Goal: Book appointment/travel/reservation

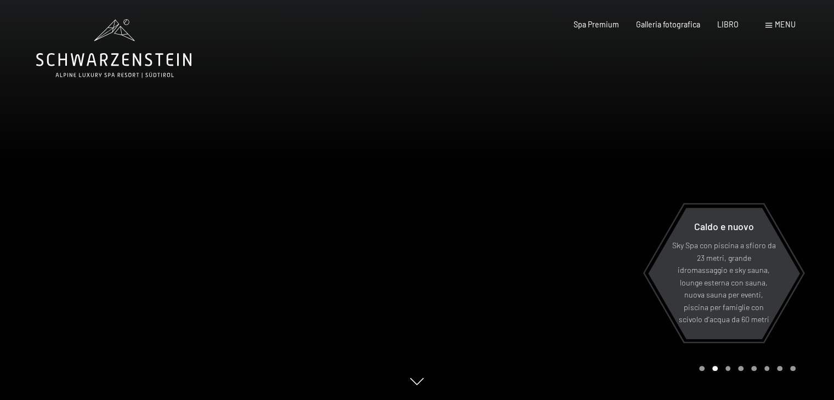
click at [585, 182] on div at bounding box center [625, 200] width 417 height 400
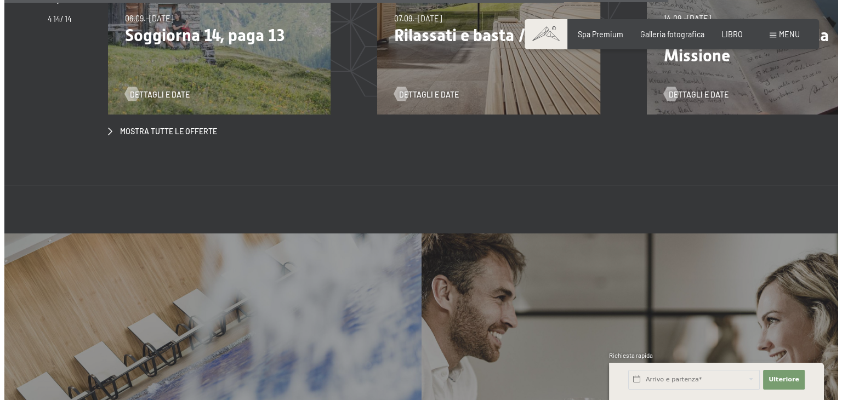
scroll to position [3726, 0]
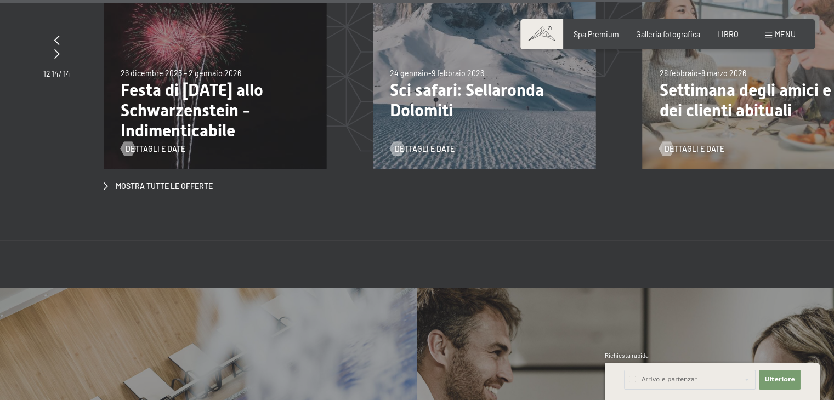
click at [788, 36] on font "menu" at bounding box center [785, 34] width 21 height 9
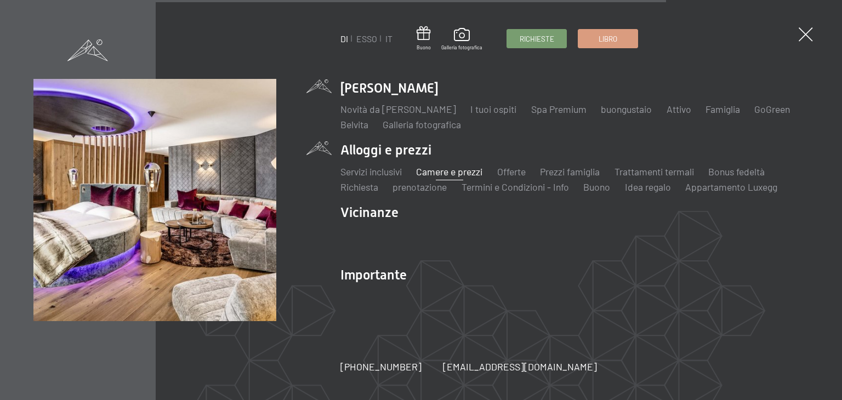
click at [467, 176] on font "Camere e prezzi" at bounding box center [449, 172] width 66 height 12
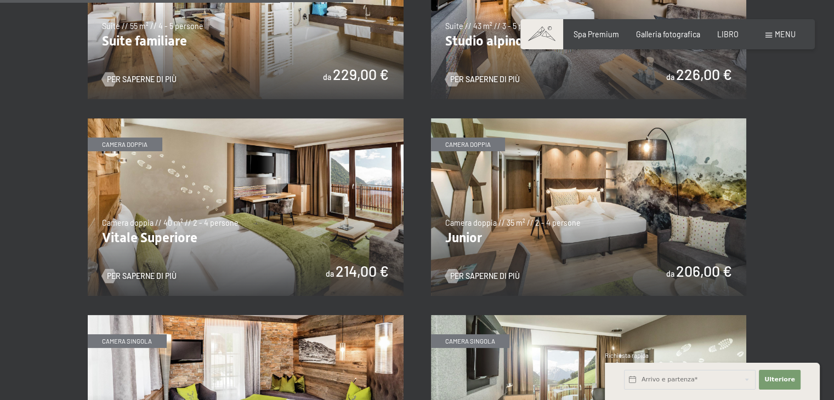
scroll to position [1316, 0]
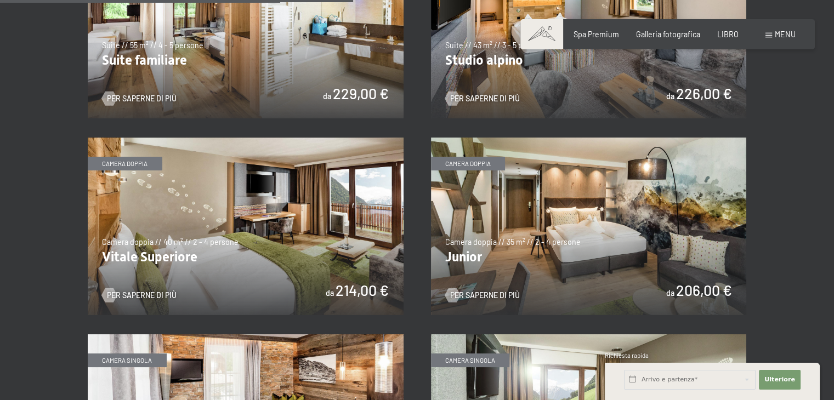
click at [506, 200] on img at bounding box center [589, 227] width 316 height 178
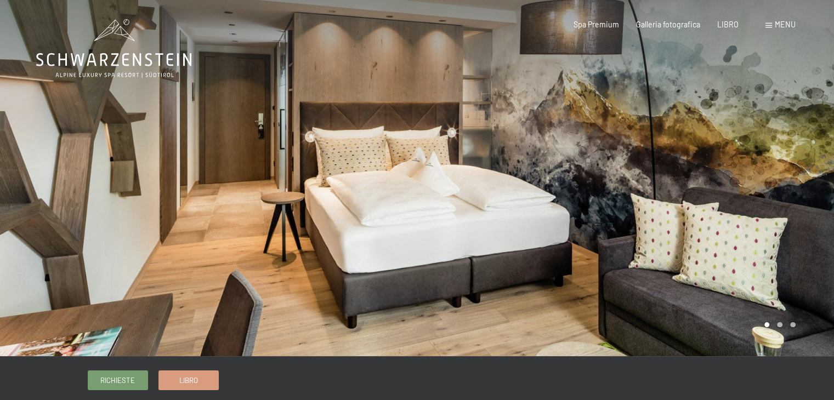
click at [697, 191] on div at bounding box center [625, 178] width 417 height 356
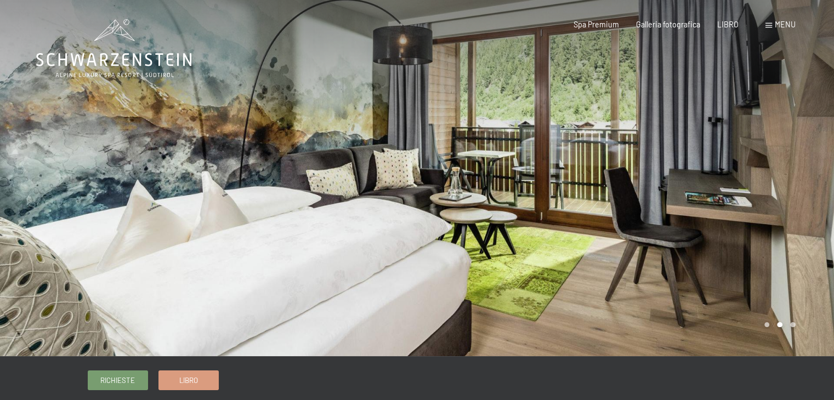
click at [724, 194] on div at bounding box center [625, 178] width 417 height 356
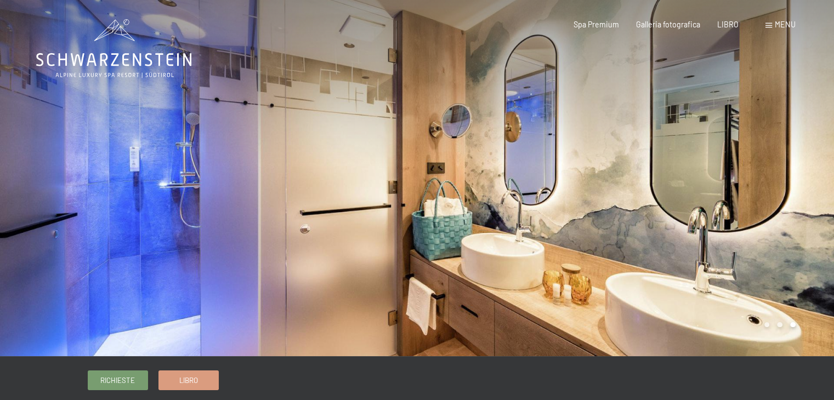
click at [724, 194] on div at bounding box center [625, 178] width 417 height 356
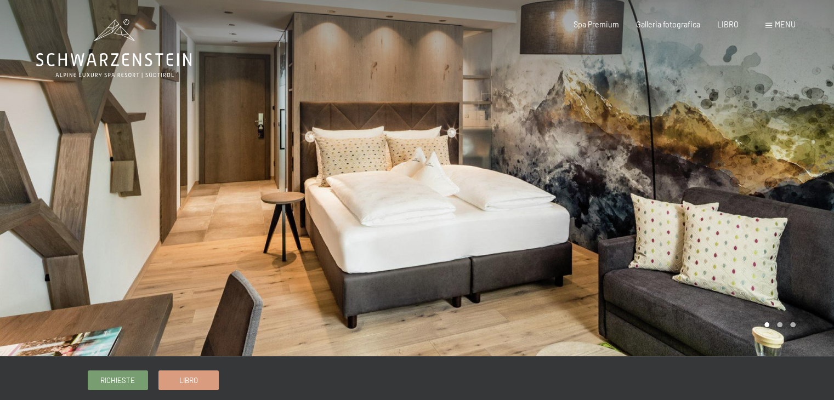
click at [724, 194] on div at bounding box center [625, 178] width 417 height 356
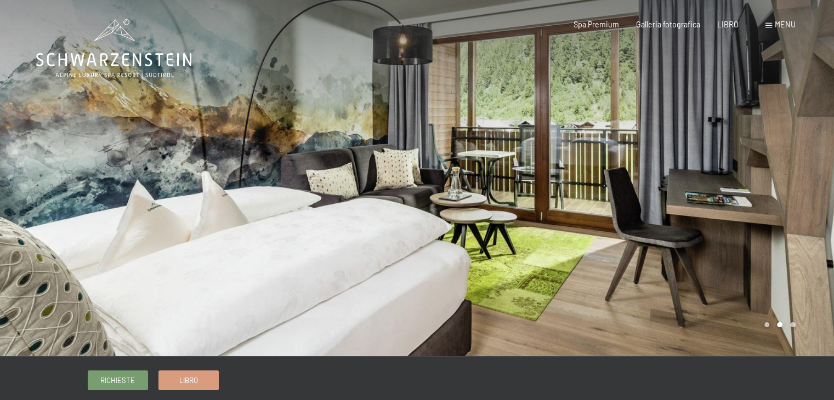
click at [724, 194] on div at bounding box center [625, 178] width 417 height 356
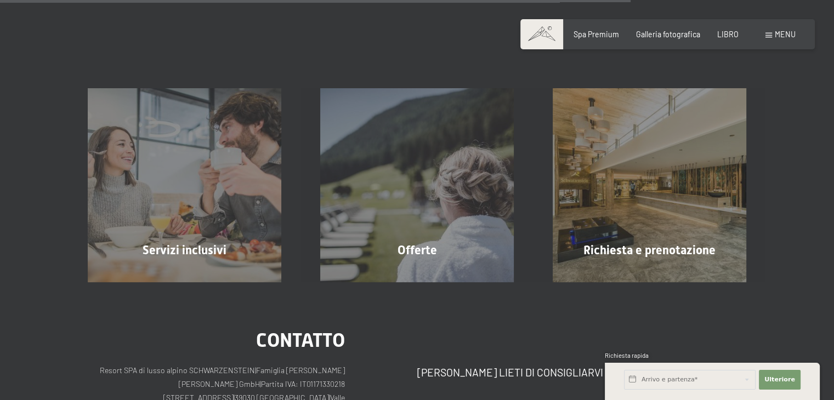
scroll to position [1042, 0]
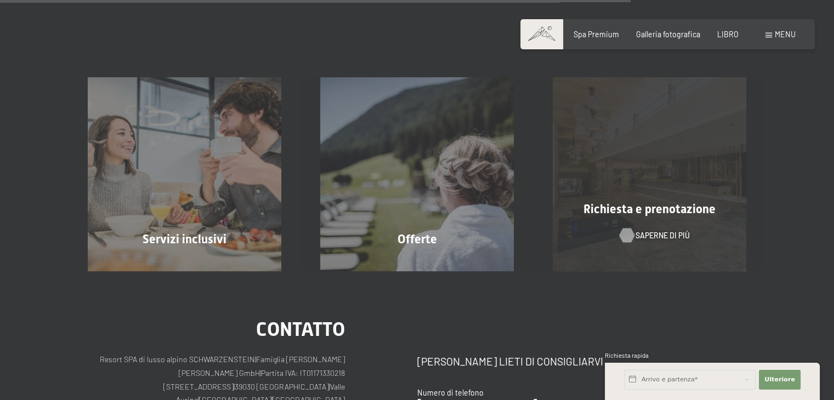
click at [641, 231] on font "Saperne di più" at bounding box center [662, 235] width 54 height 9
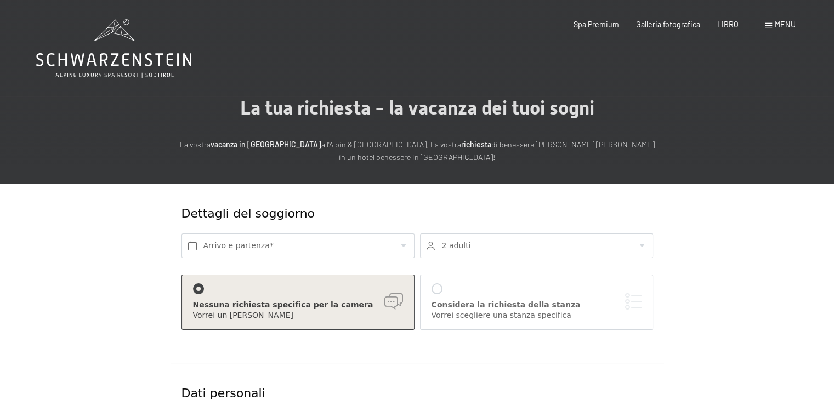
click at [486, 254] on div at bounding box center [536, 246] width 233 height 25
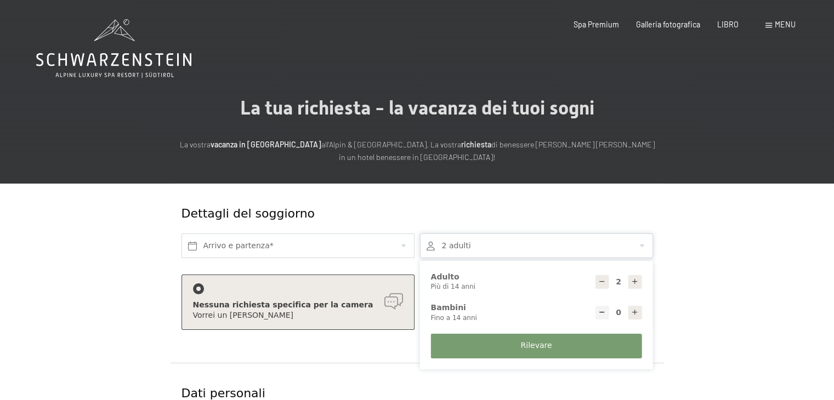
click at [634, 312] on icon at bounding box center [635, 313] width 8 height 8
type input "1"
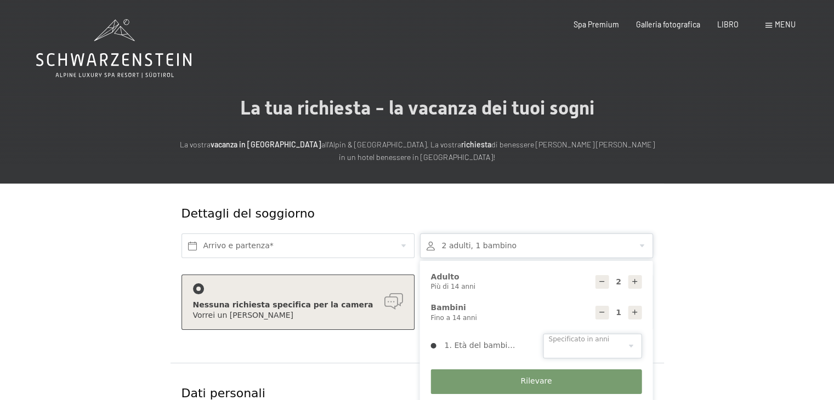
click at [633, 348] on select "0 1 2 3 4 5 6 7 8 9 10 11 12 13 14" at bounding box center [592, 346] width 99 height 25
select select "2"
click at [543, 334] on select "0 1 2 3 4 5 6 7 8 9 10 11 12 13 14" at bounding box center [592, 346] width 99 height 25
